Goal: Communication & Community: Answer question/provide support

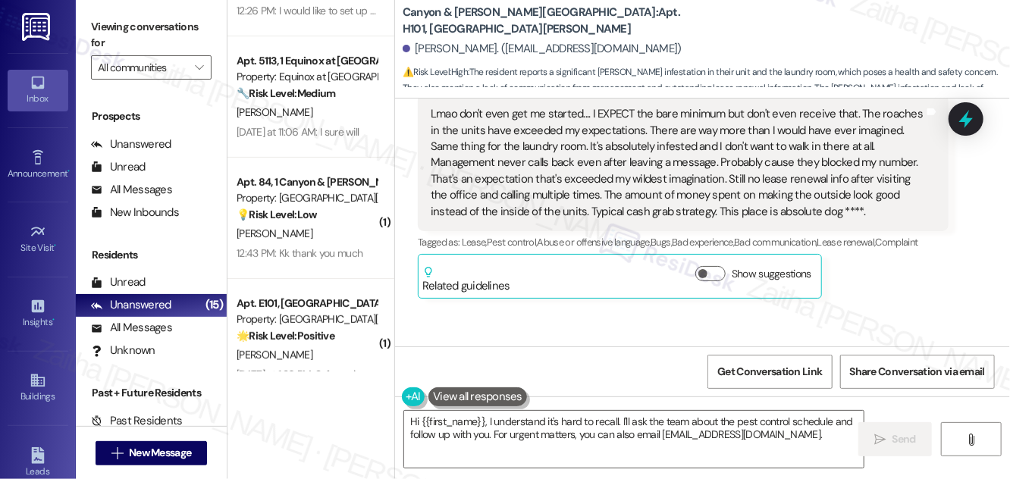
scroll to position [15105, 0]
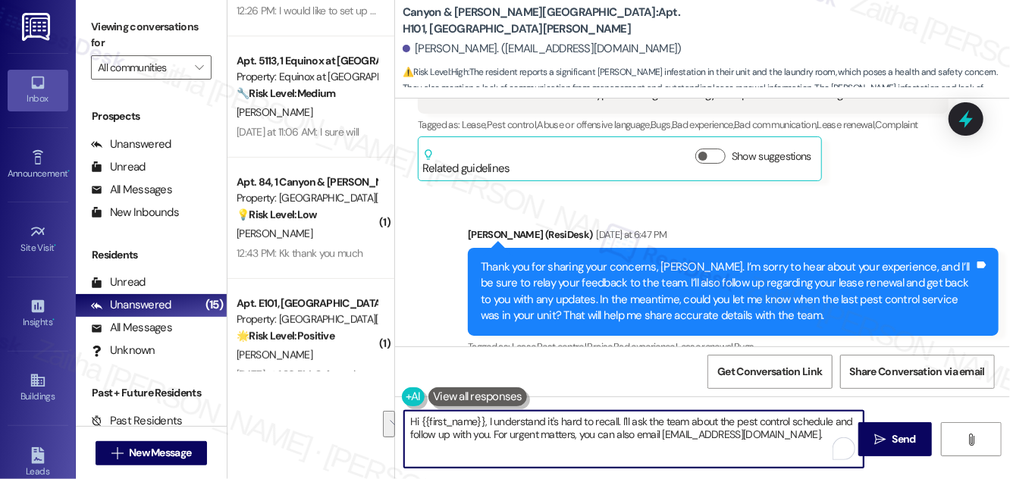
drag, startPoint x: 622, startPoint y: 420, endPoint x: 820, endPoint y: 440, distance: 198.9
click at [820, 440] on textarea "Hi {{first_name}}, I understand it's hard to recall. I'll ask the team about th…" at bounding box center [634, 439] width 460 height 57
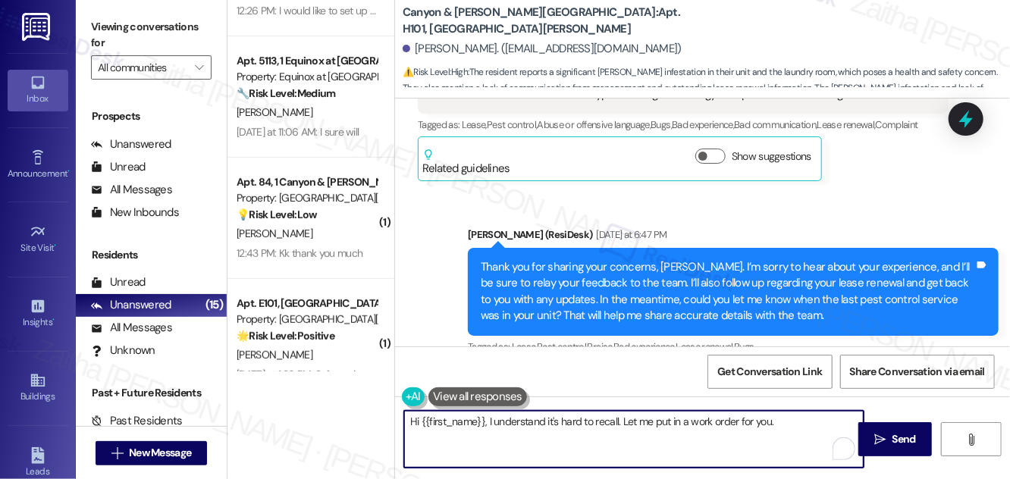
paste textarea "Do we have your permission to enter during your absence? Do you have pets that …"
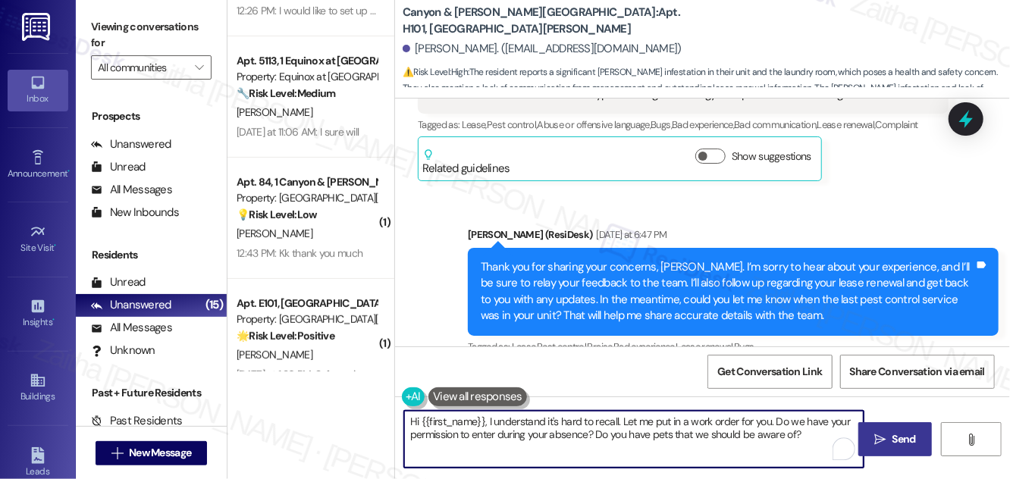
type textarea "Hi {{first_name}}, I understand it's hard to recall. Let me put in a work order…"
click at [912, 440] on span "Send" at bounding box center [905, 440] width 24 height 16
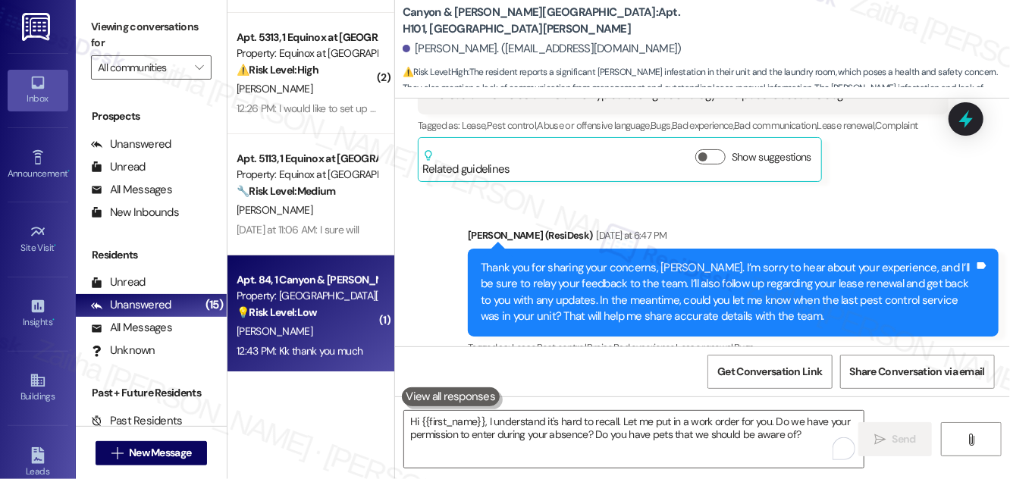
scroll to position [0, 0]
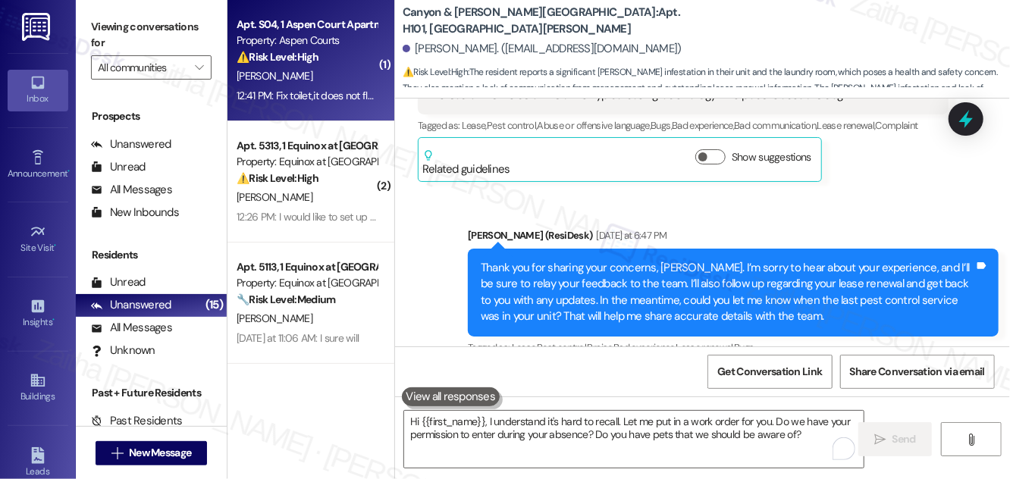
click at [327, 76] on div "E. Robinson" at bounding box center [306, 76] width 143 height 19
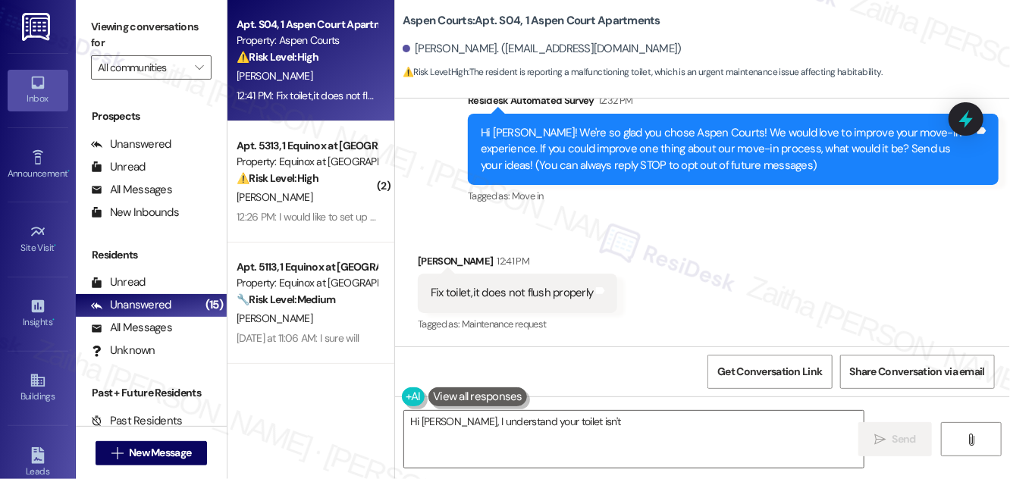
scroll to position [73, 0]
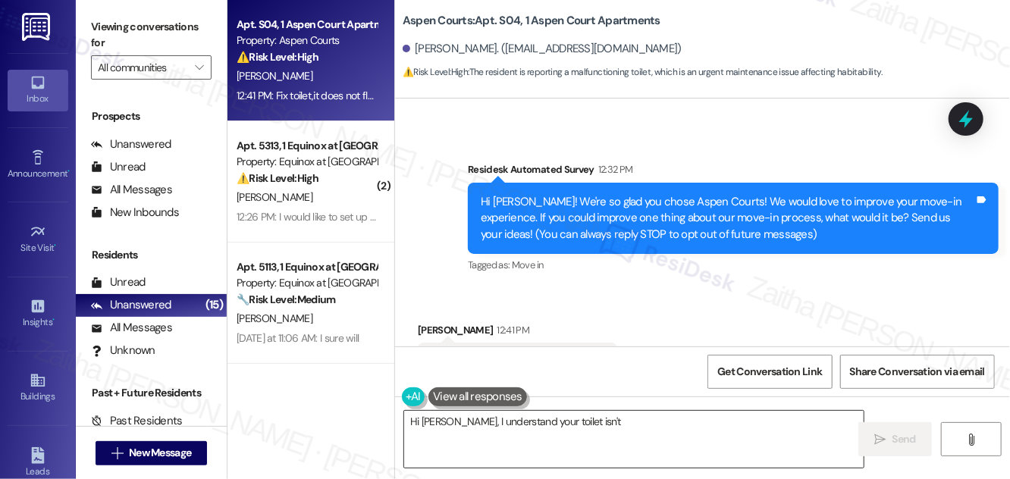
click at [417, 418] on textarea "Hi Edwin, I understand your toilet isn't flushing properly. I'll immediately cr…" at bounding box center [634, 439] width 460 height 57
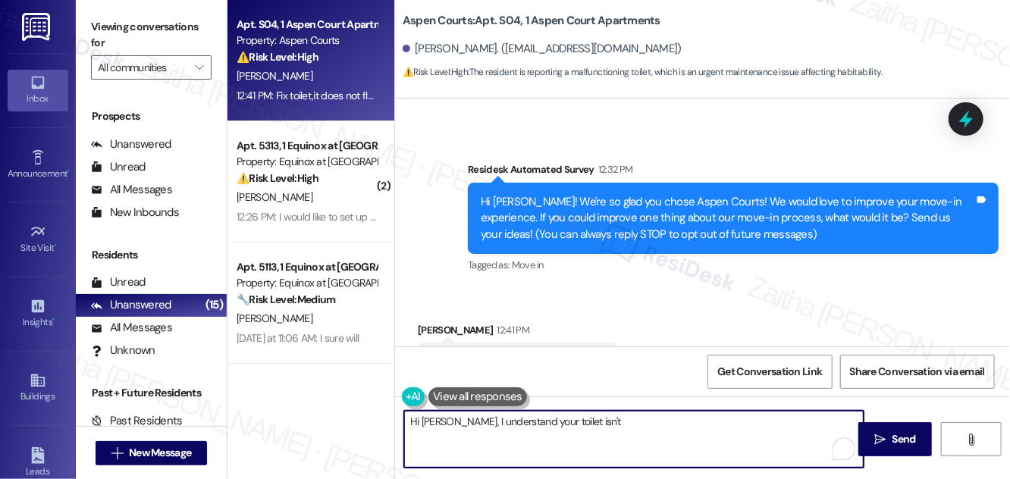
click at [414, 420] on textarea "Hi Edwin, I understand your toilet isn't flushing properly. I'll immediately cr…" at bounding box center [634, 439] width 460 height 57
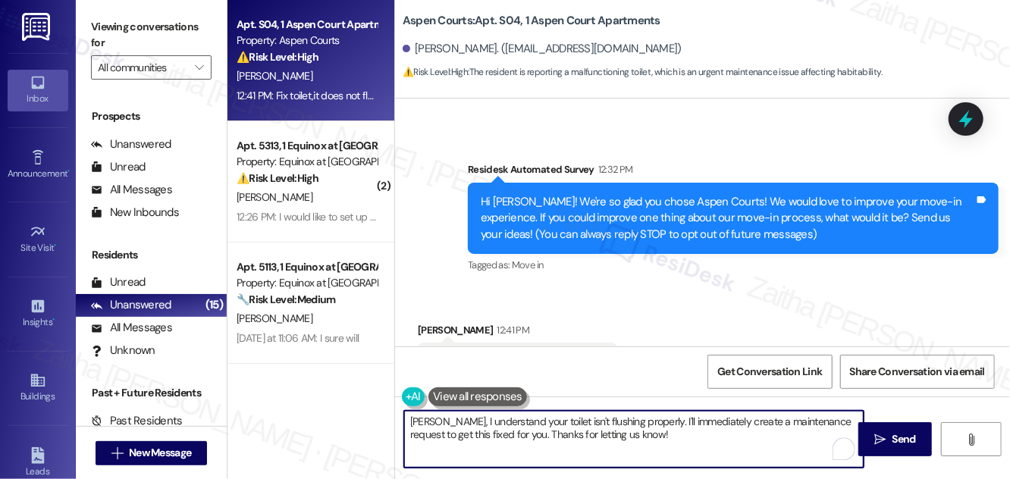
click at [404, 419] on textarea "Edwin, I understand your toilet isn't flushing properly. I'll immediately creat…" at bounding box center [634, 439] width 460 height 57
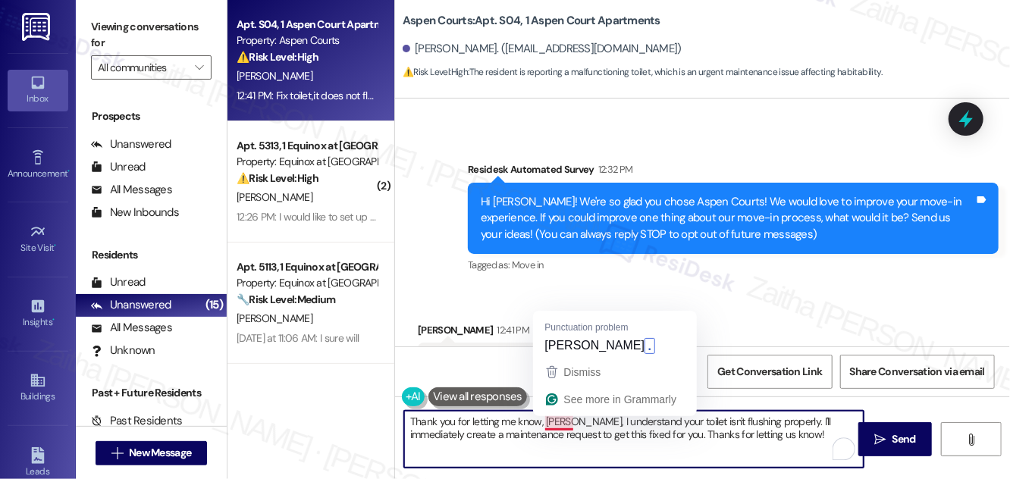
click at [576, 427] on textarea "Thank you for letting me know, Edwin, I understand your toilet isn't flushing p…" at bounding box center [634, 439] width 460 height 57
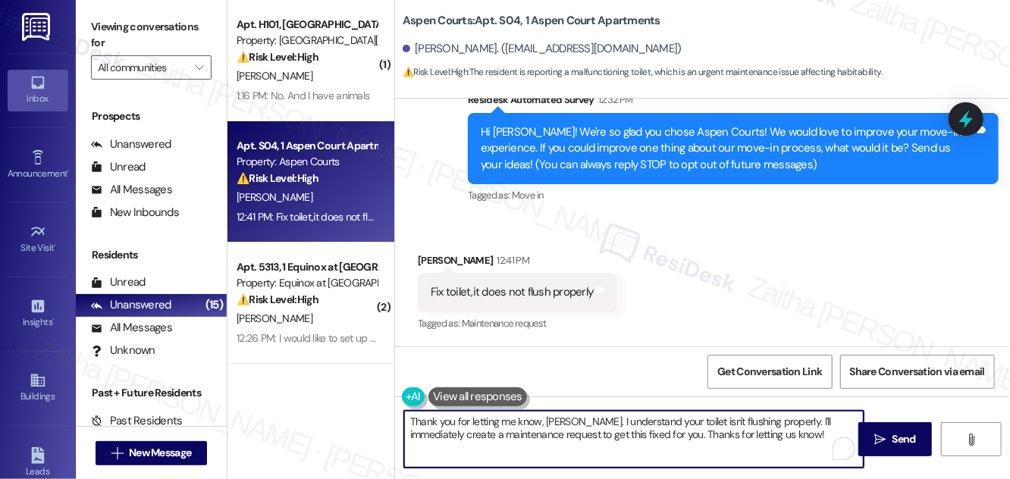
scroll to position [0, 0]
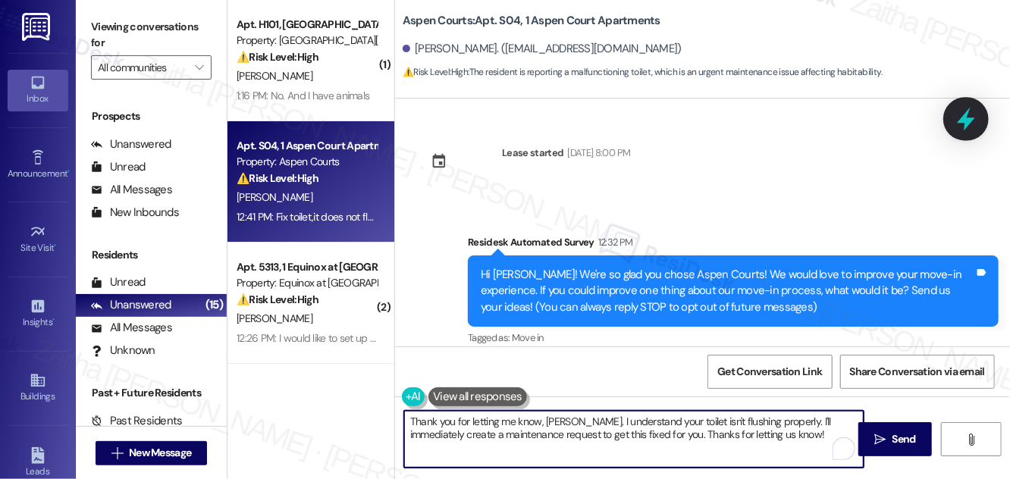
type textarea "Thank you for letting me know, Edwin. I understand your toilet isn't flushing p…"
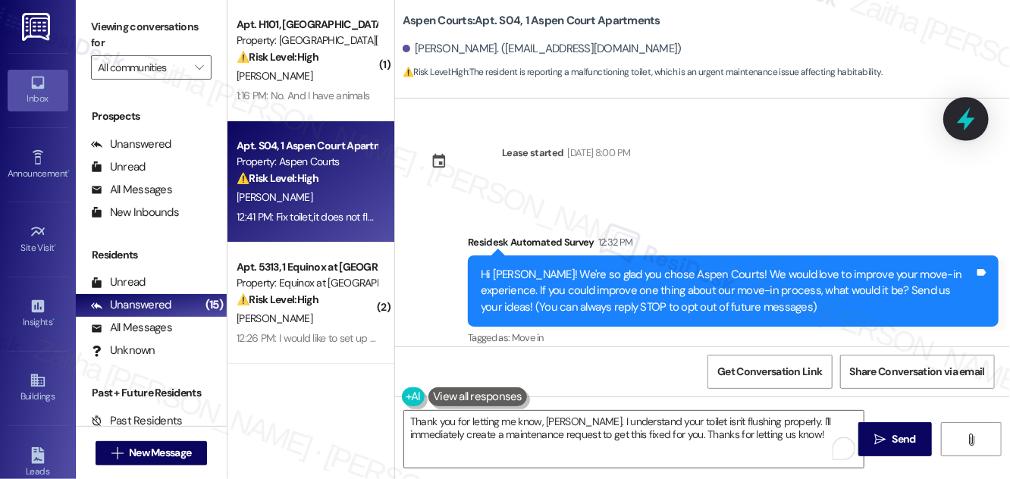
click at [962, 127] on icon at bounding box center [966, 119] width 26 height 26
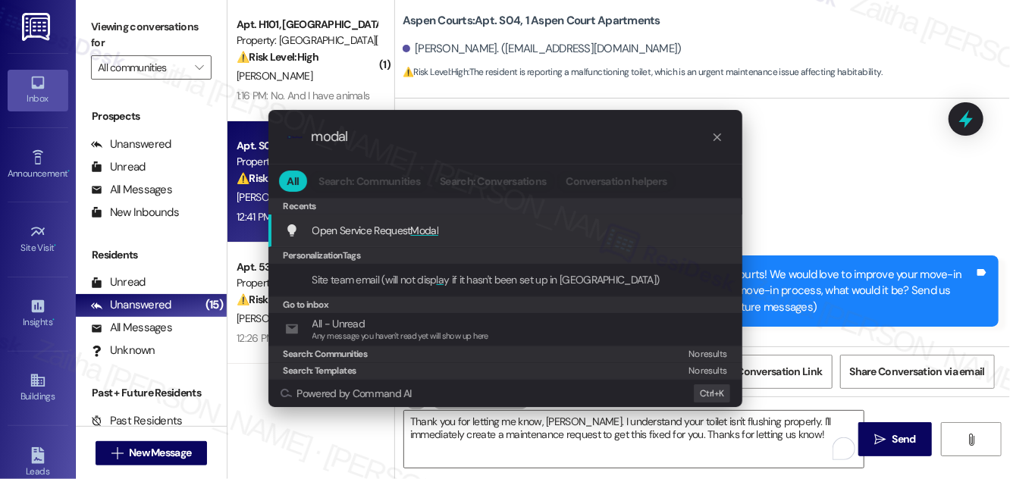
type input "modal"
click at [438, 228] on span "Modal" at bounding box center [425, 231] width 28 height 14
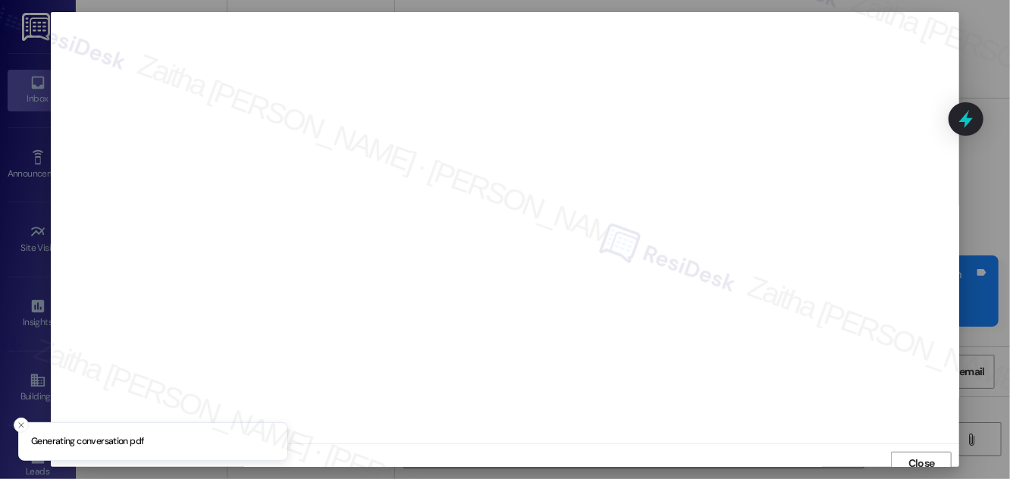
scroll to position [8, 0]
click at [926, 457] on span "Close" at bounding box center [922, 455] width 27 height 16
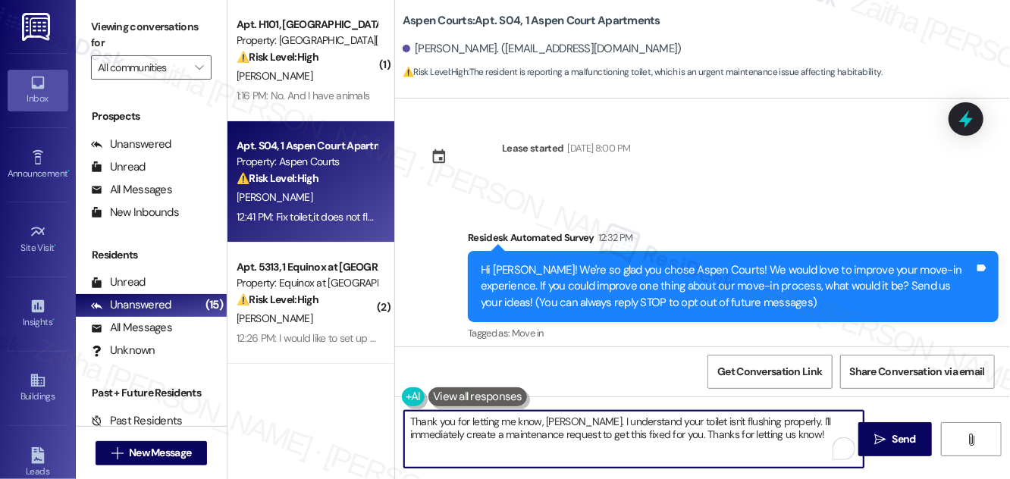
scroll to position [143, 0]
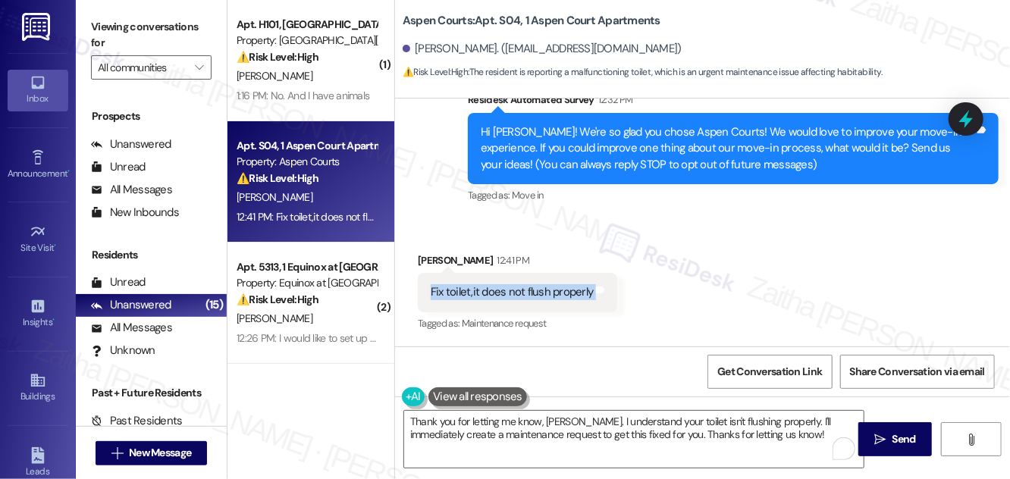
drag, startPoint x: 431, startPoint y: 292, endPoint x: 595, endPoint y: 304, distance: 164.3
click at [595, 304] on div "Fix toilet,it does not flush properly Tags and notes" at bounding box center [517, 292] width 199 height 39
copy div "Fix toilet,it does not flush properly Tags and notes"
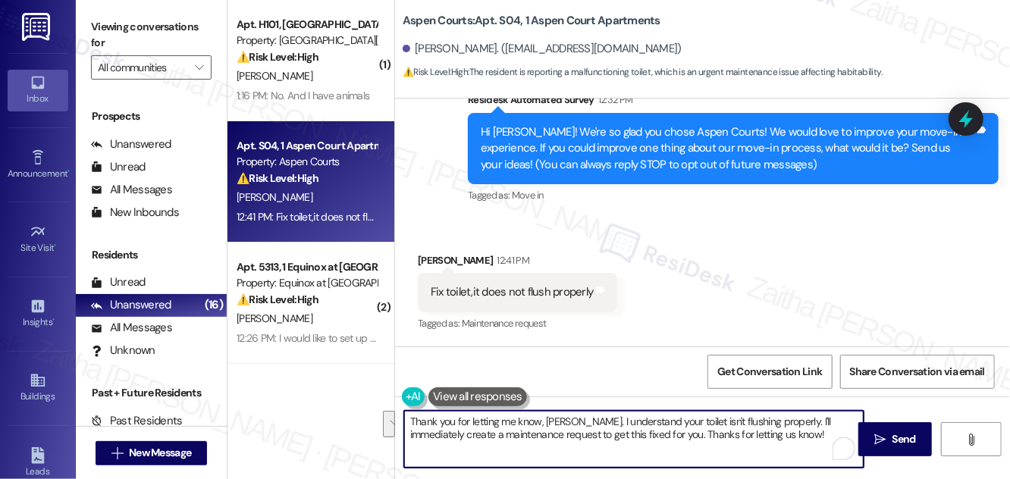
drag, startPoint x: 410, startPoint y: 420, endPoint x: 774, endPoint y: 438, distance: 364.5
click at [774, 438] on textarea "Thank you for letting me know, Edwin. I understand your toilet isn't flushing p…" at bounding box center [634, 439] width 460 height 57
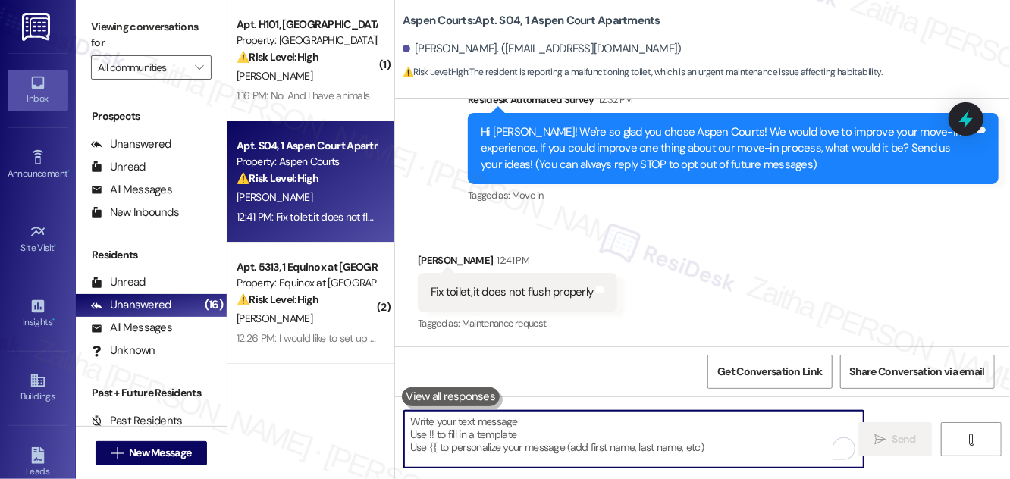
paste textarea "Hi {{first_name}}, thank you for letting us know about the toilet issue. Could …"
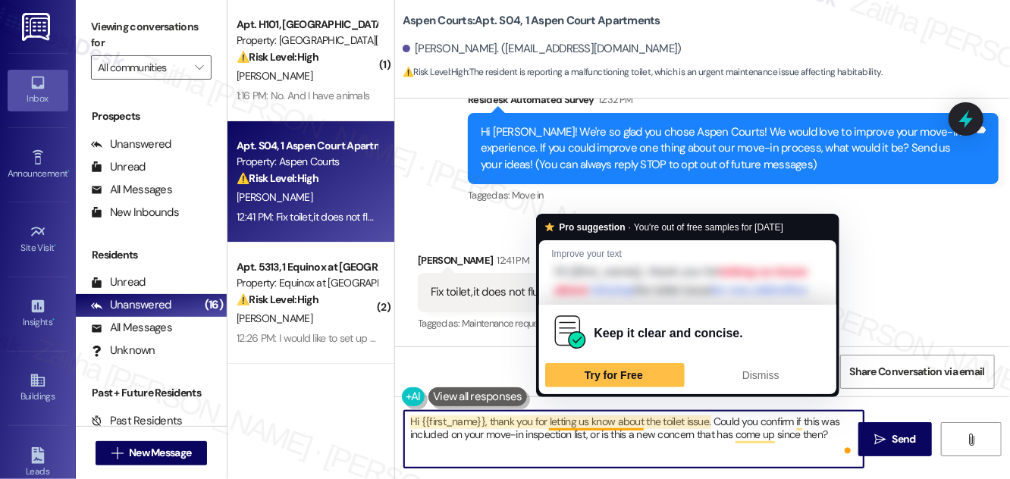
click at [582, 420] on textarea "Hi {{first_name}}, thank you for letting us know about the toilet issue. Could …" at bounding box center [634, 439] width 460 height 57
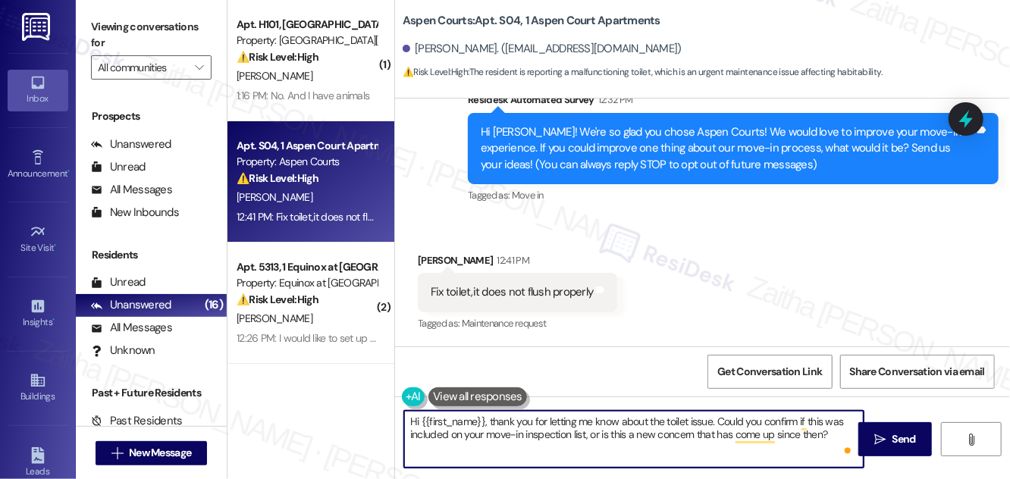
click at [836, 429] on textarea "Hi {{first_name}}, thank you for letting me know about the toilet issue. Could …" at bounding box center [634, 439] width 460 height 57
type textarea "Hi {{first_name}}, thank you for letting me know about the toilet issue. Could …"
click at [900, 438] on span "Send" at bounding box center [905, 440] width 24 height 16
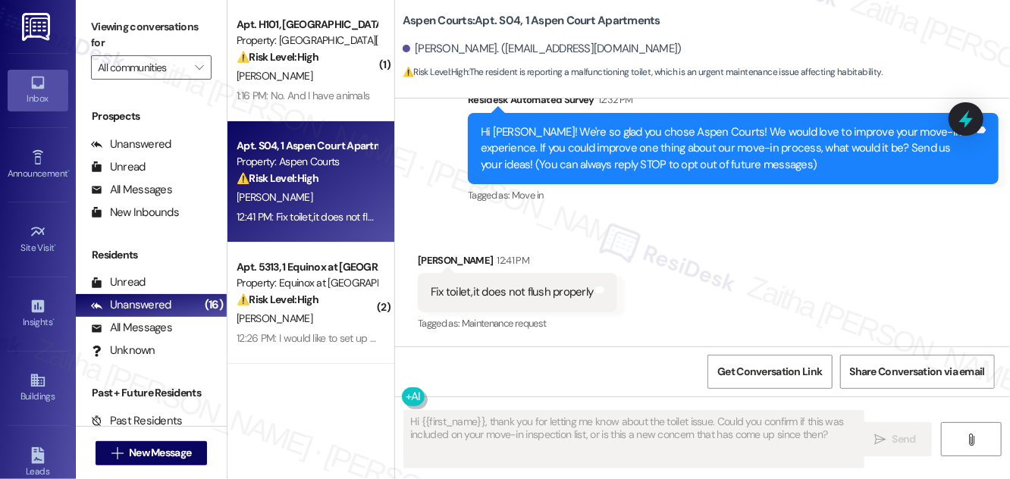
scroll to position [142, 0]
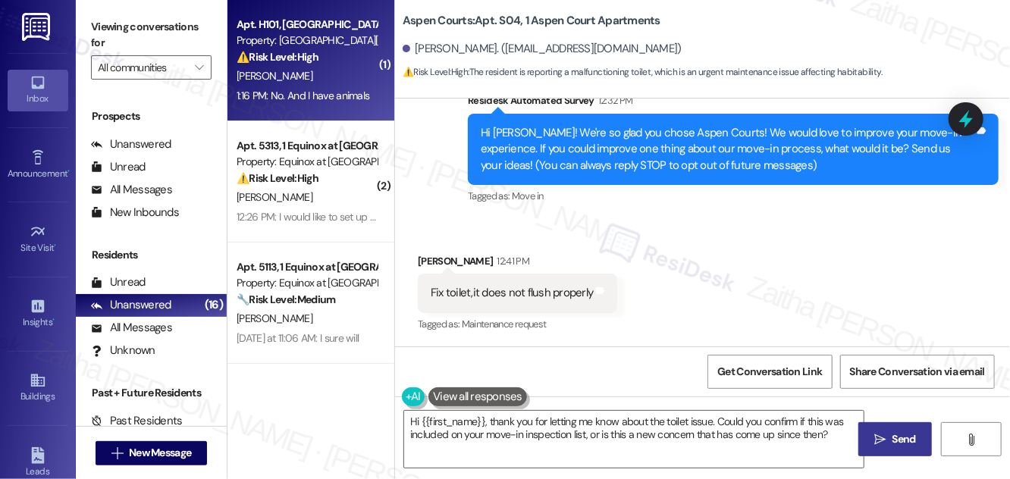
click at [330, 68] on div "J. Hatmaker" at bounding box center [306, 76] width 143 height 19
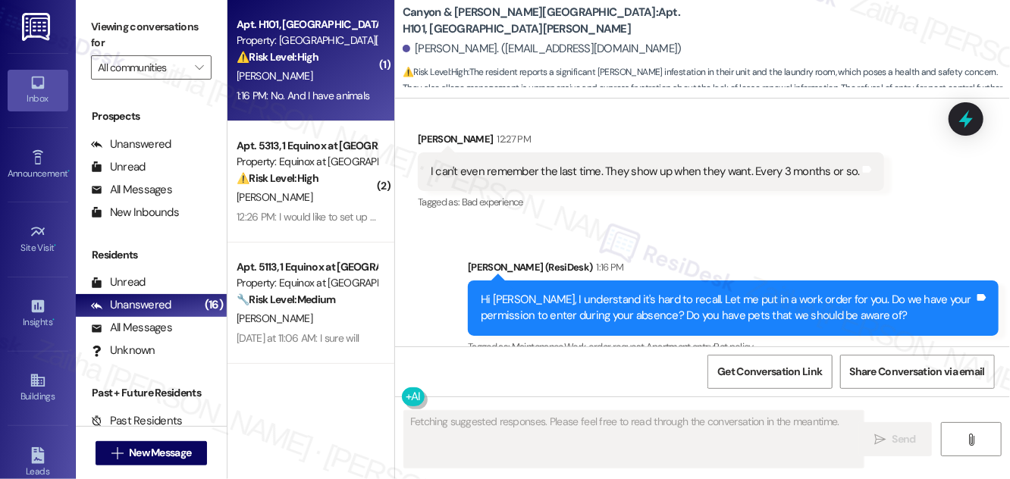
scroll to position [15377, 0]
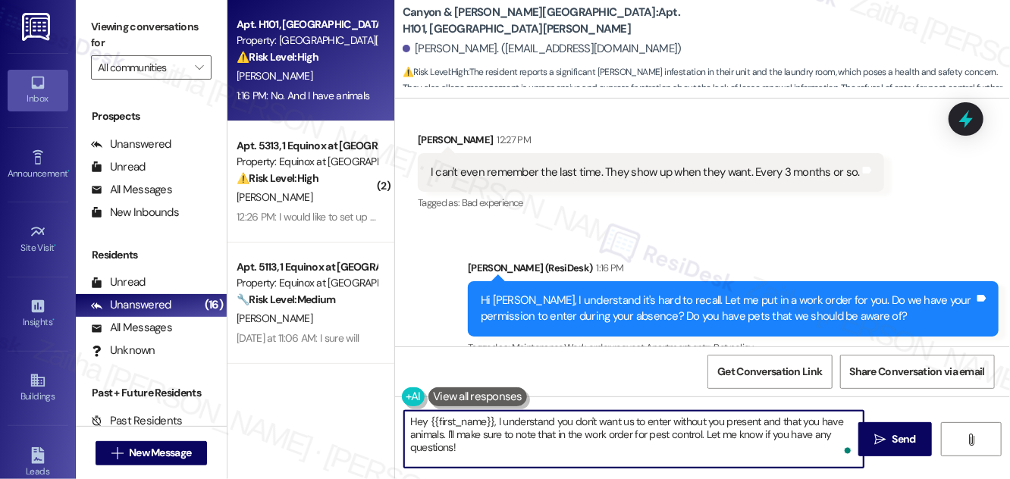
drag, startPoint x: 496, startPoint y: 420, endPoint x: 400, endPoint y: 420, distance: 95.6
click at [400, 420] on div "Hey {{first_name}}, I understand you don't want us to enter without you present…" at bounding box center [626, 439] width 461 height 58
click at [507, 446] on textarea "Thanks for letting me know. I understand you don't want us to enter without you…" at bounding box center [634, 439] width 460 height 57
type textarea "Thanks for letting me know. I understand you don't want us to enter without you…"
click at [893, 437] on span "Send" at bounding box center [905, 440] width 24 height 16
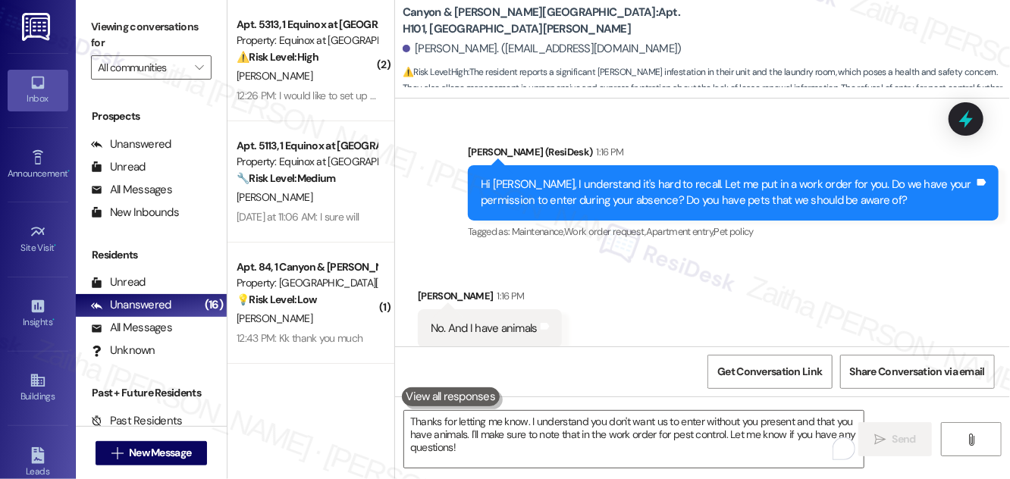
scroll to position [15516, 0]
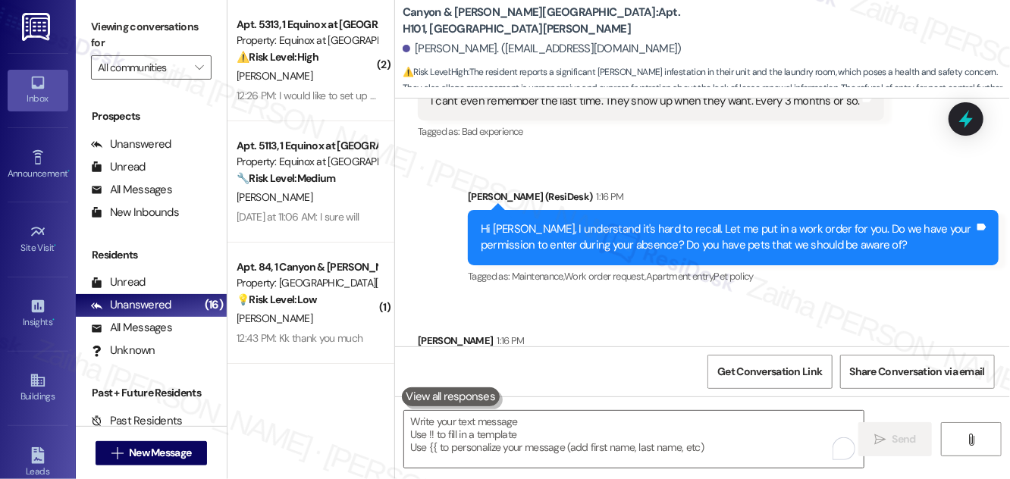
scroll to position [15516, 0]
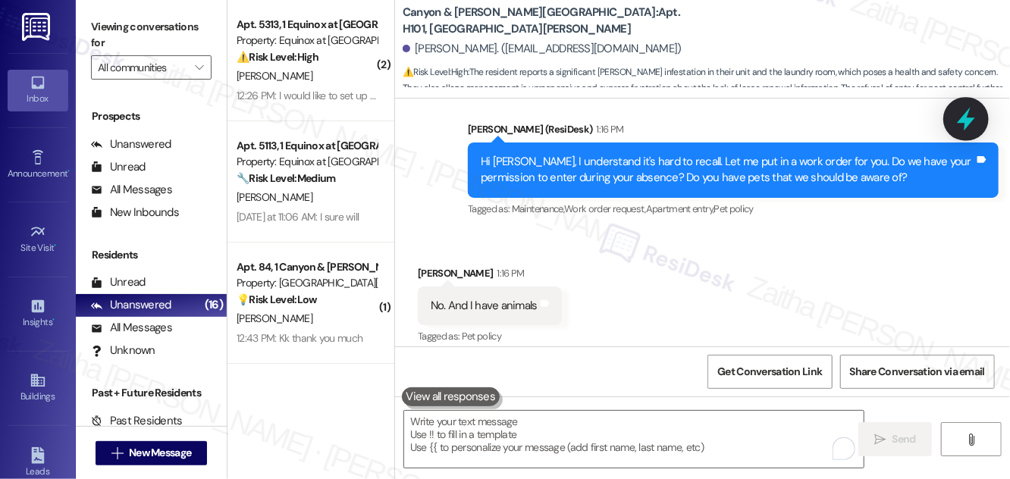
click at [956, 120] on icon at bounding box center [966, 119] width 26 height 26
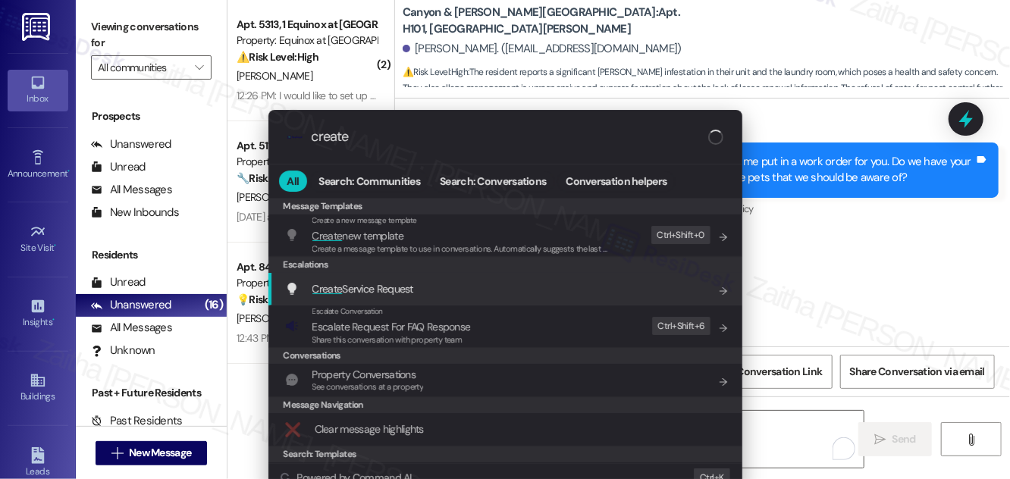
type input "create"
click at [388, 287] on span "Create Service Request" at bounding box center [362, 289] width 101 height 14
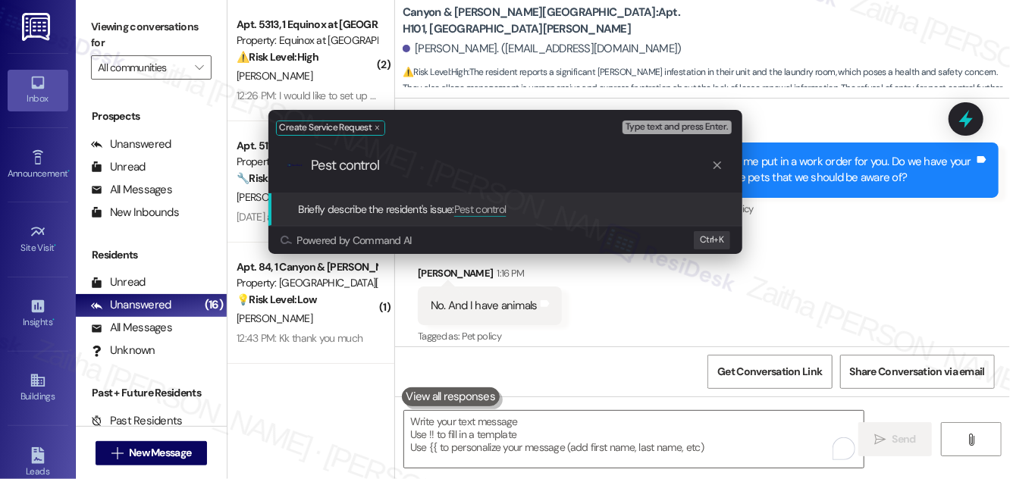
click at [849, 184] on div "Create Service Request Type text and press Enter. .cls-1{fill:#0a055f;}.cls-2{f…" at bounding box center [505, 239] width 1010 height 479
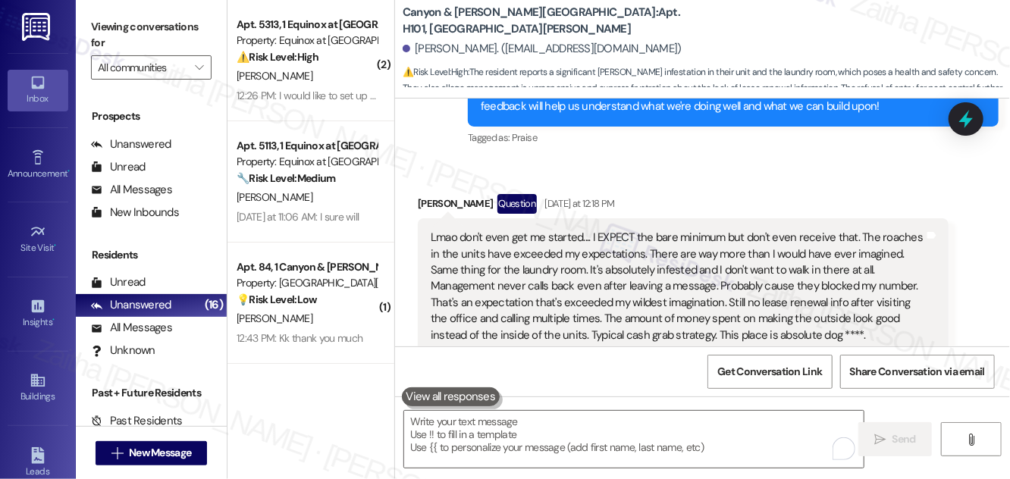
scroll to position [14757, 0]
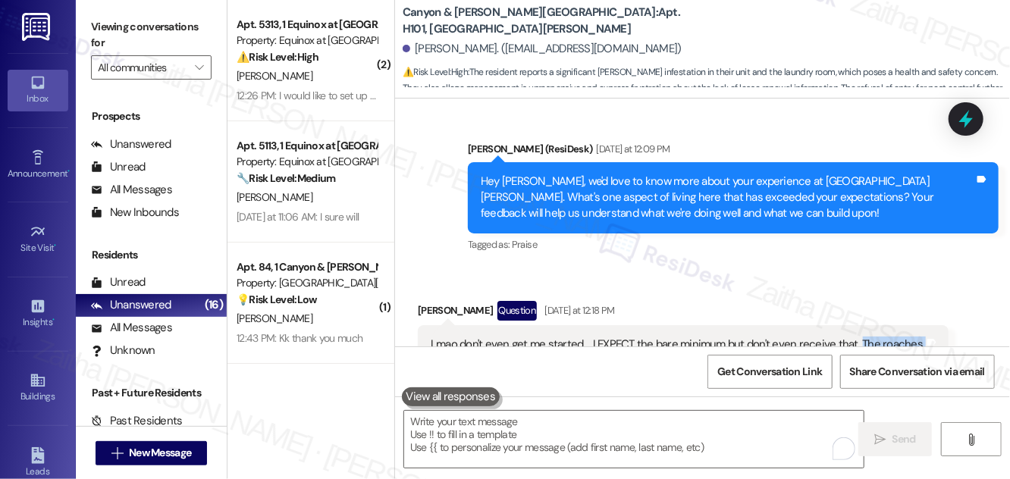
drag, startPoint x: 852, startPoint y: 190, endPoint x: 696, endPoint y: 221, distance: 158.7
click at [696, 337] on div "Lmao don't even get me started.... I EXPECT the bare minimum but don't even rec…" at bounding box center [678, 394] width 494 height 114
copy div "The roaches in the units have exceeded my expectations. There are way more than…"
click at [957, 121] on icon at bounding box center [966, 119] width 26 height 26
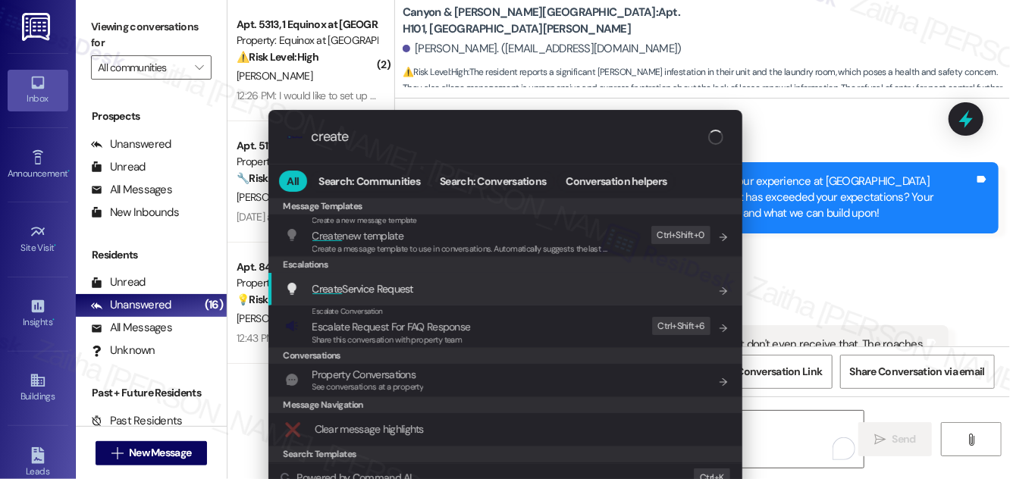
type input "create"
click at [390, 287] on span "Create Service Request" at bounding box center [362, 289] width 101 height 14
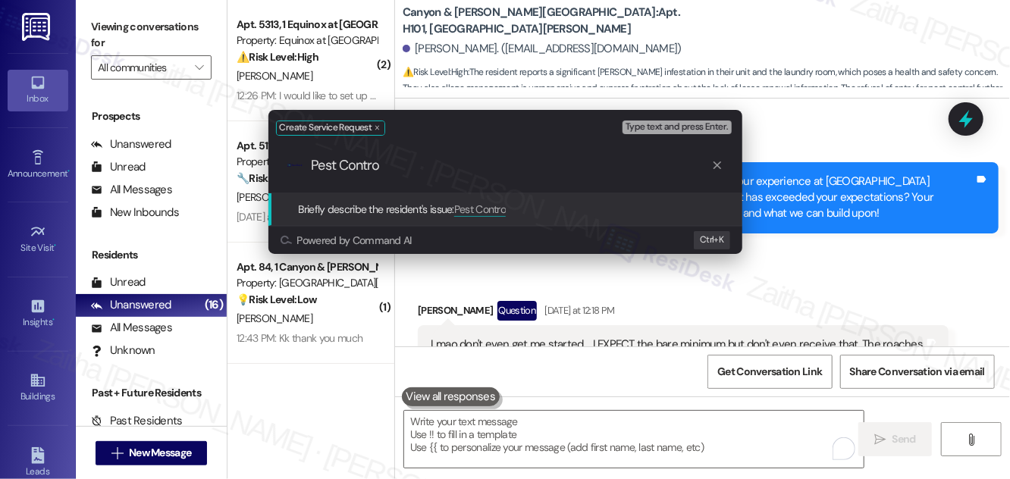
type input "Pest Control"
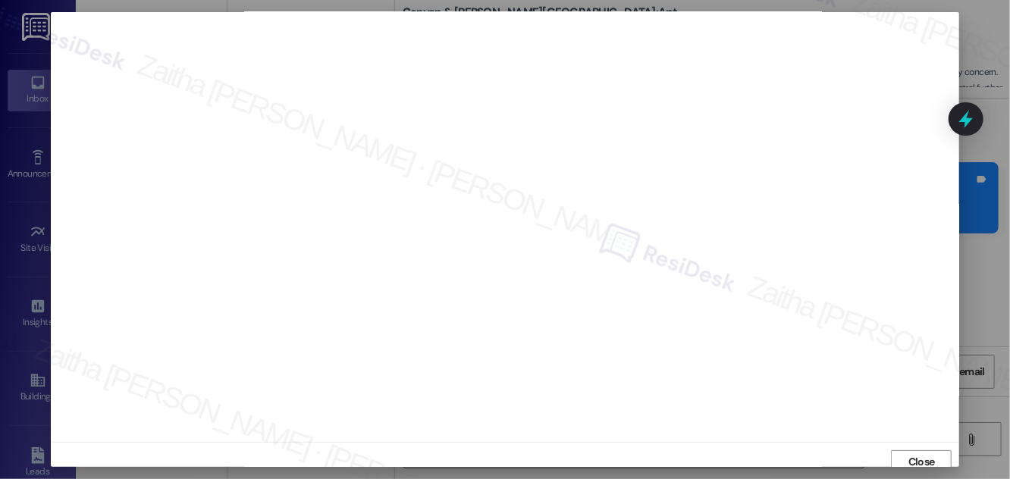
scroll to position [0, 0]
click at [910, 459] on span "Close" at bounding box center [922, 464] width 27 height 16
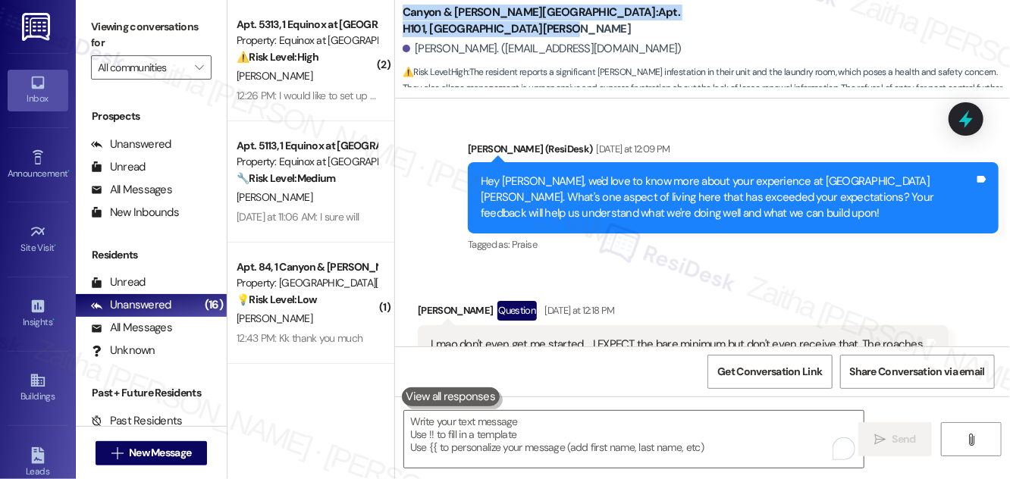
drag, startPoint x: 401, startPoint y: 20, endPoint x: 708, endPoint y: 24, distance: 306.4
click at [708, 24] on div "Canyon & [PERSON_NAME] Landing: Apt. H101, 1 Canyon & [PERSON_NAME][GEOGRAPHIC_…" at bounding box center [702, 45] width 615 height 83
copy b "Canyon & [PERSON_NAME] Landing: Apt. H101, [GEOGRAPHIC_DATA][PERSON_NAME]"
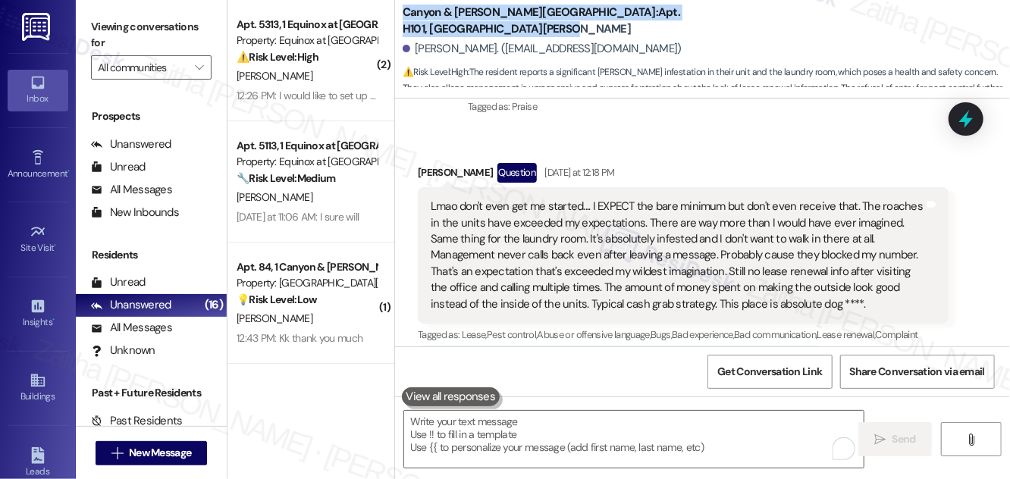
scroll to position [15308, 0]
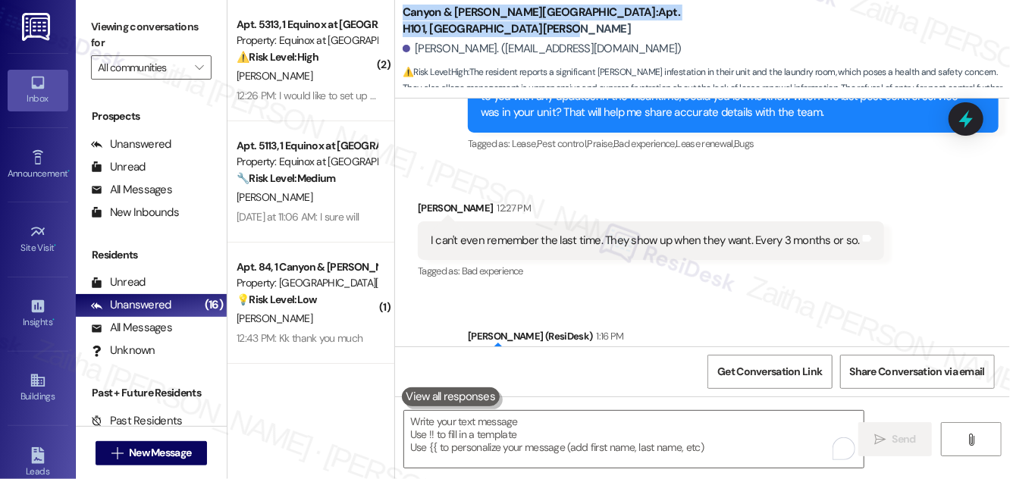
copy b "Canyon & [PERSON_NAME] Landing: Apt. H101, [GEOGRAPHIC_DATA][PERSON_NAME]"
click at [30, 385] on icon at bounding box center [38, 380] width 17 height 17
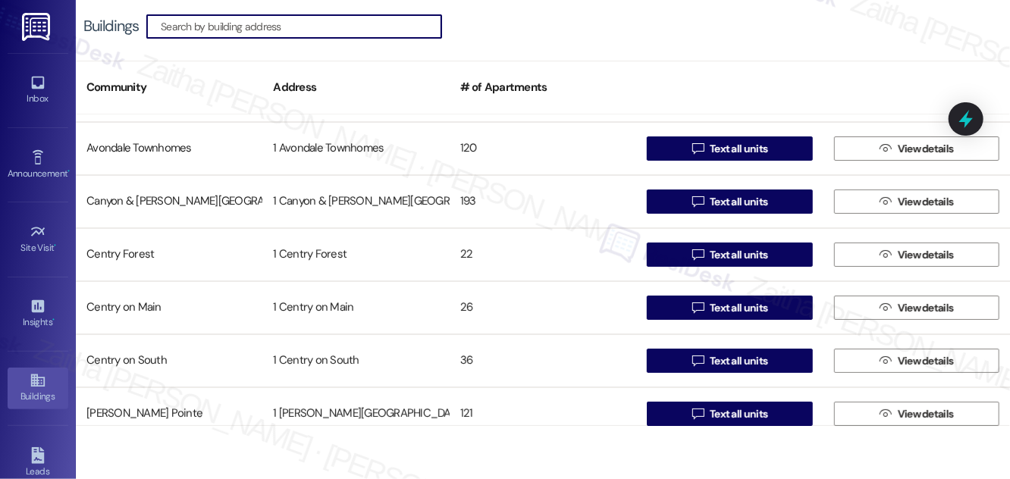
scroll to position [68, 0]
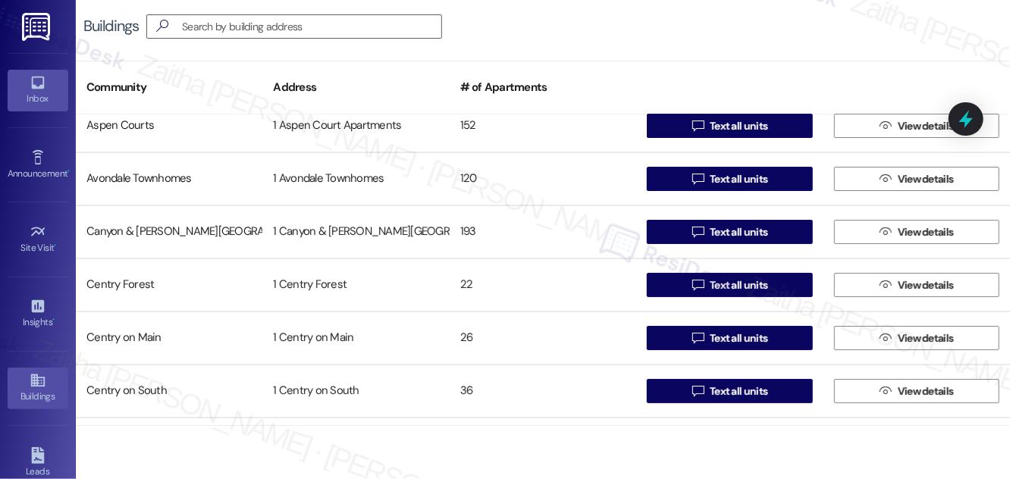
click at [30, 105] on div "Inbox" at bounding box center [38, 98] width 76 height 15
